Goal: Navigation & Orientation: Find specific page/section

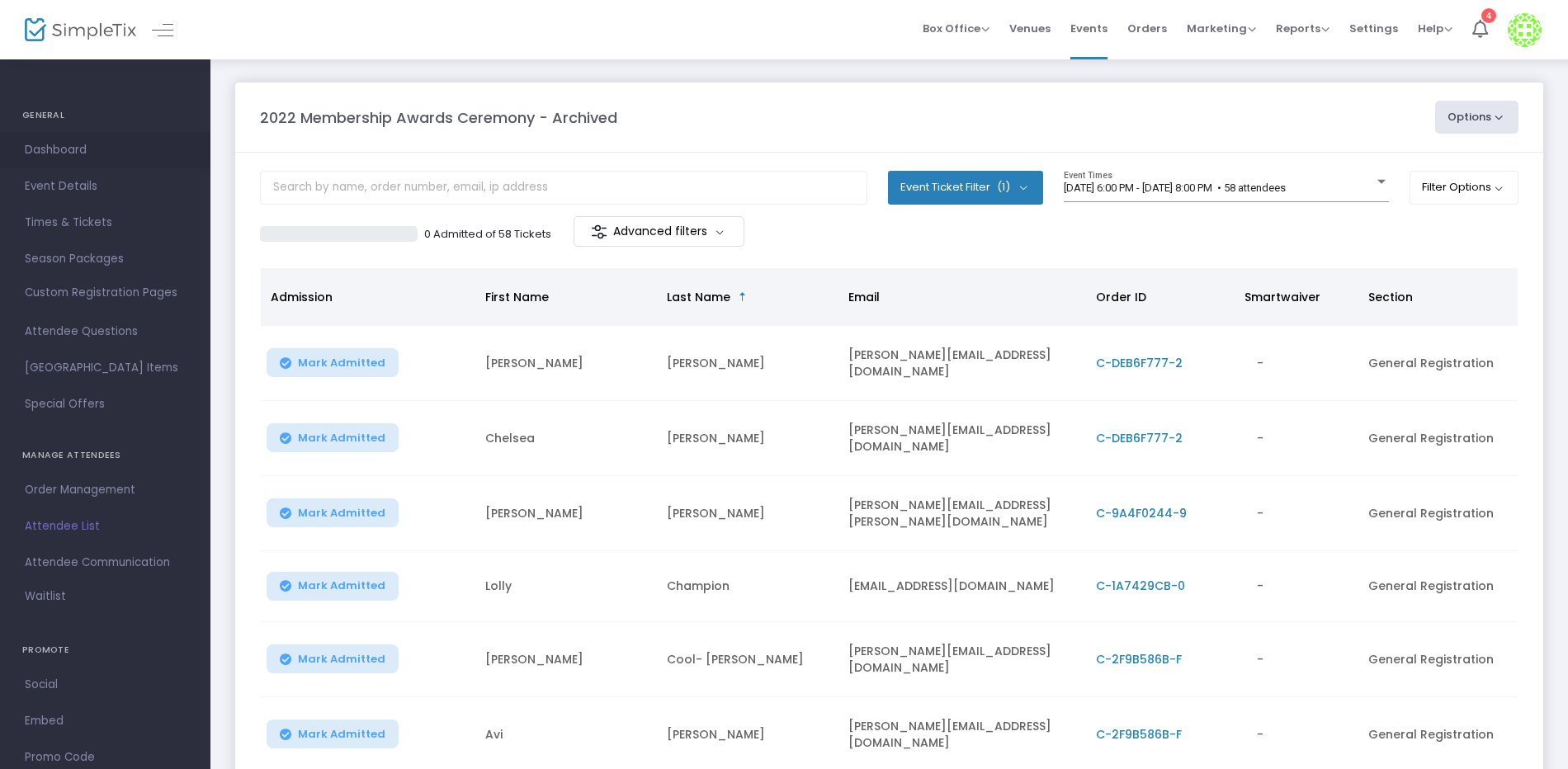
click at [34, 145] on span "Dashboard" at bounding box center [105, 150] width 161 height 21
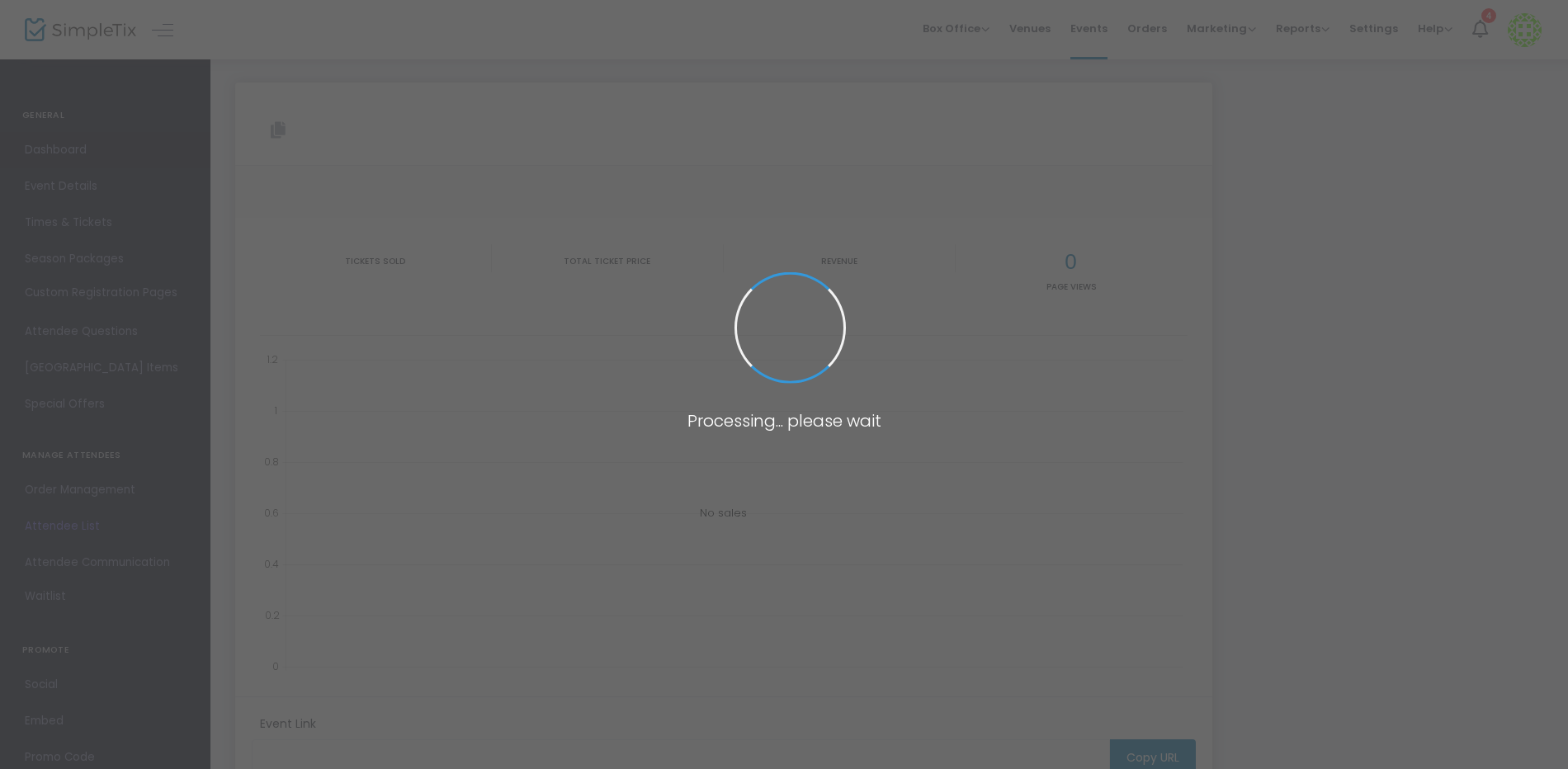
type input "[URL][DOMAIN_NAME]"
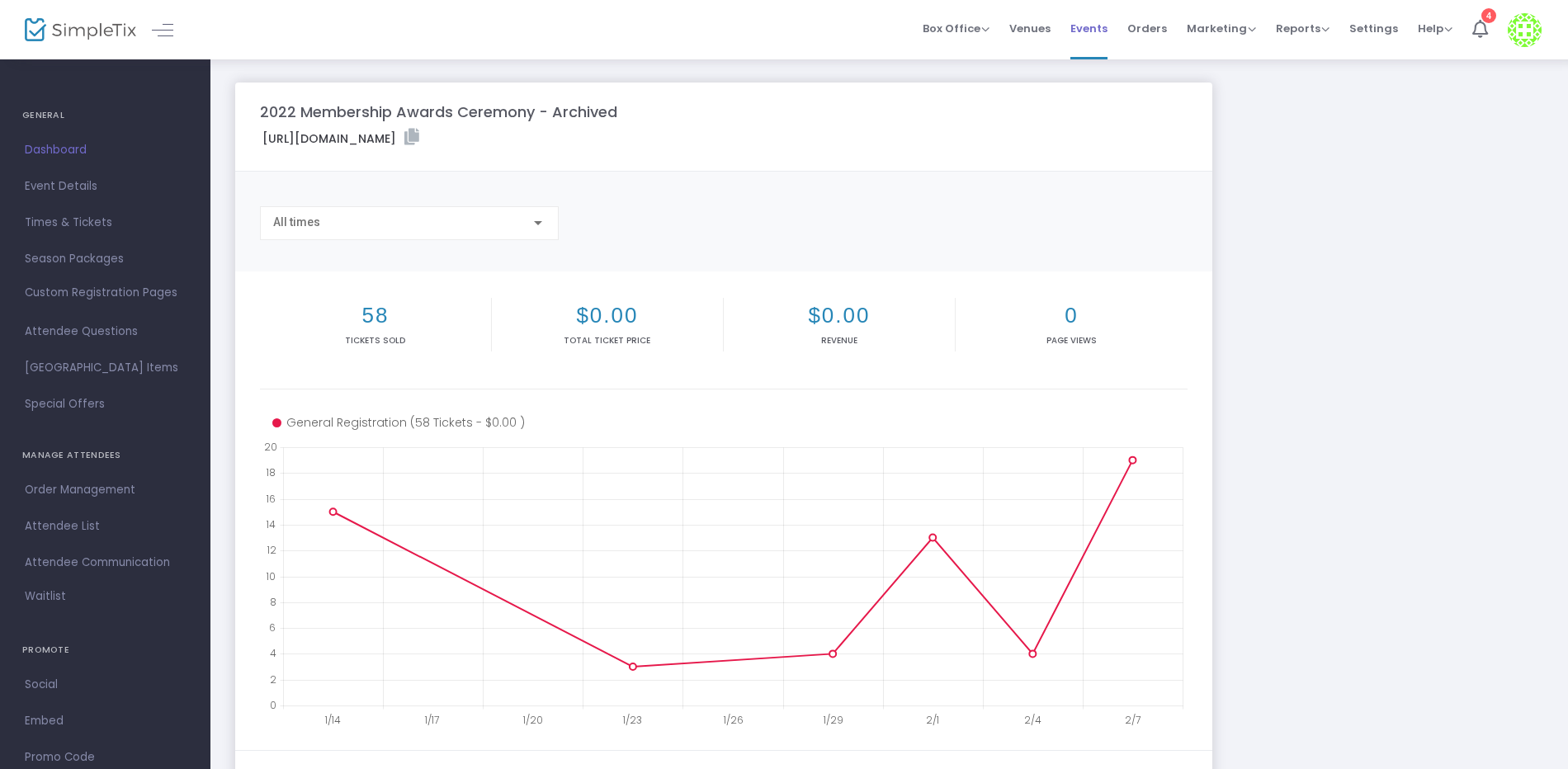
click at [1102, 26] on span "Events" at bounding box center [1089, 28] width 37 height 42
